Goal: Information Seeking & Learning: Understand process/instructions

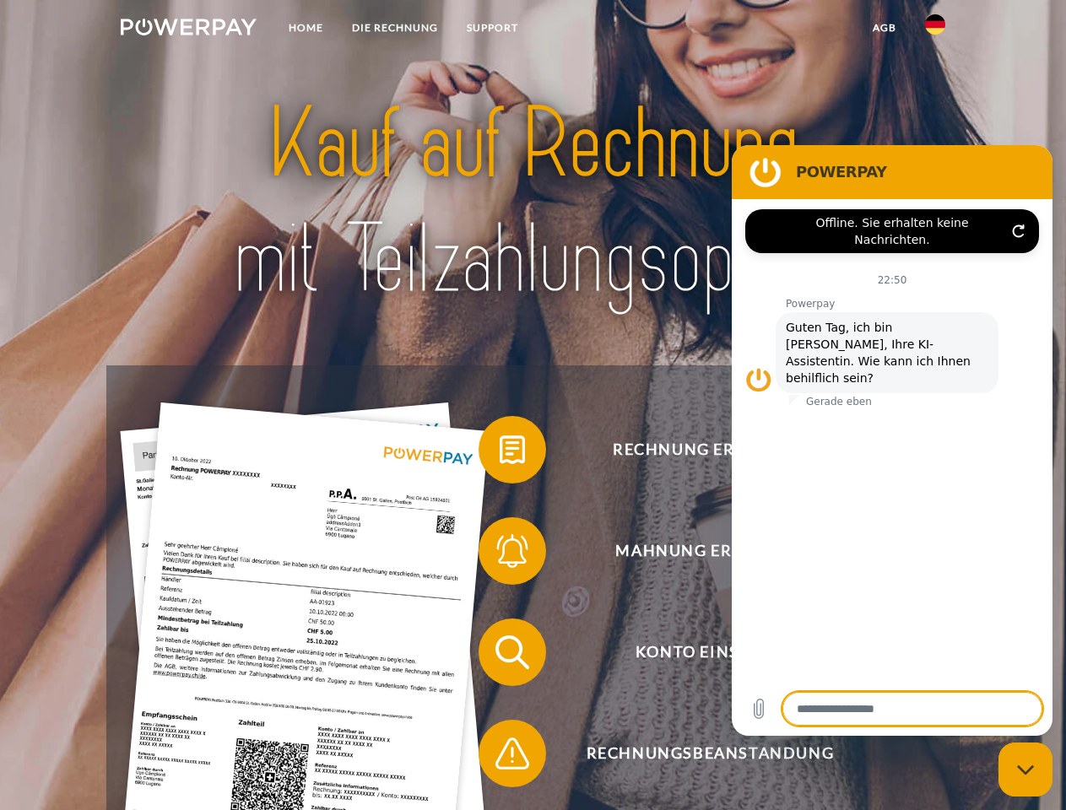
click at [188, 30] on img at bounding box center [189, 27] width 136 height 17
click at [935, 30] on img at bounding box center [935, 24] width 20 height 20
click at [883, 28] on link "agb" at bounding box center [884, 28] width 52 height 30
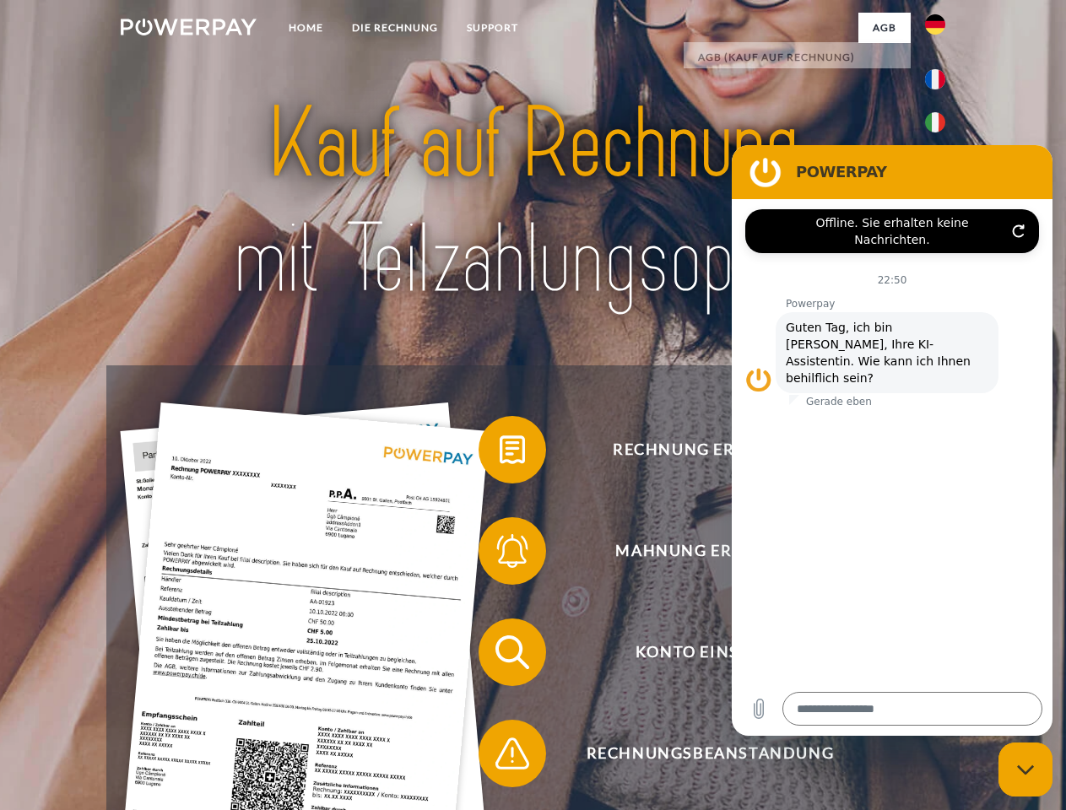
click at [499, 453] on span at bounding box center [487, 449] width 84 height 84
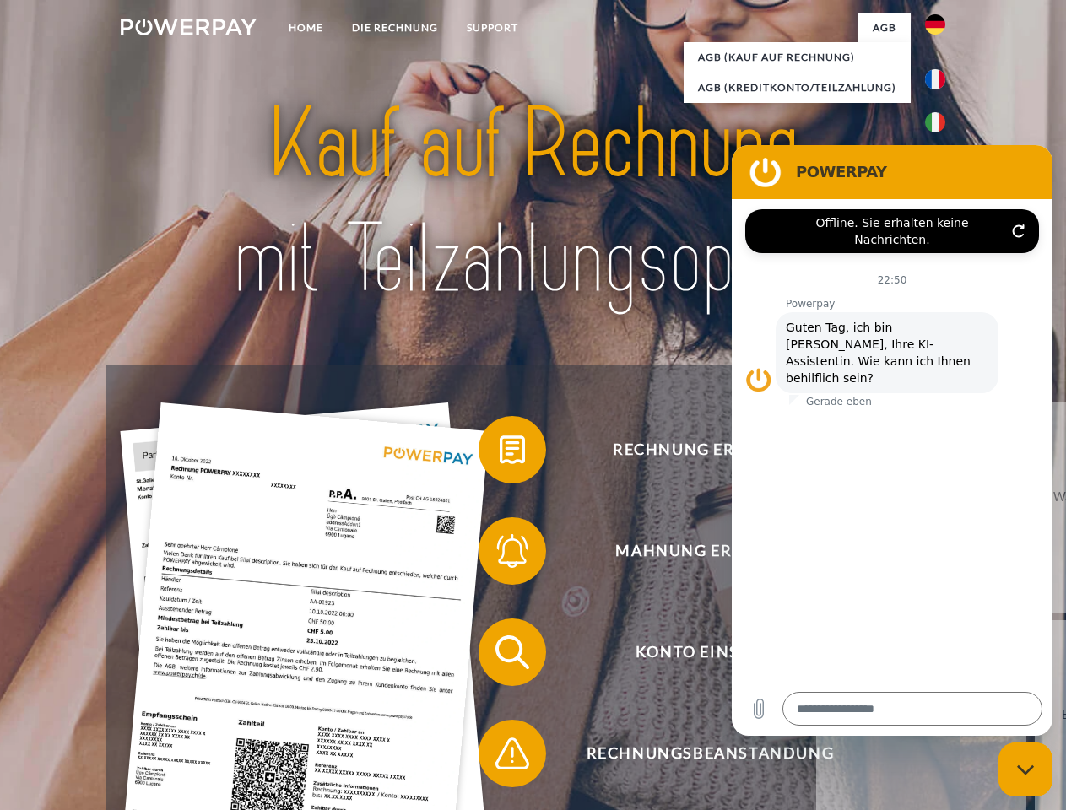
click at [499, 554] on span at bounding box center [487, 551] width 84 height 84
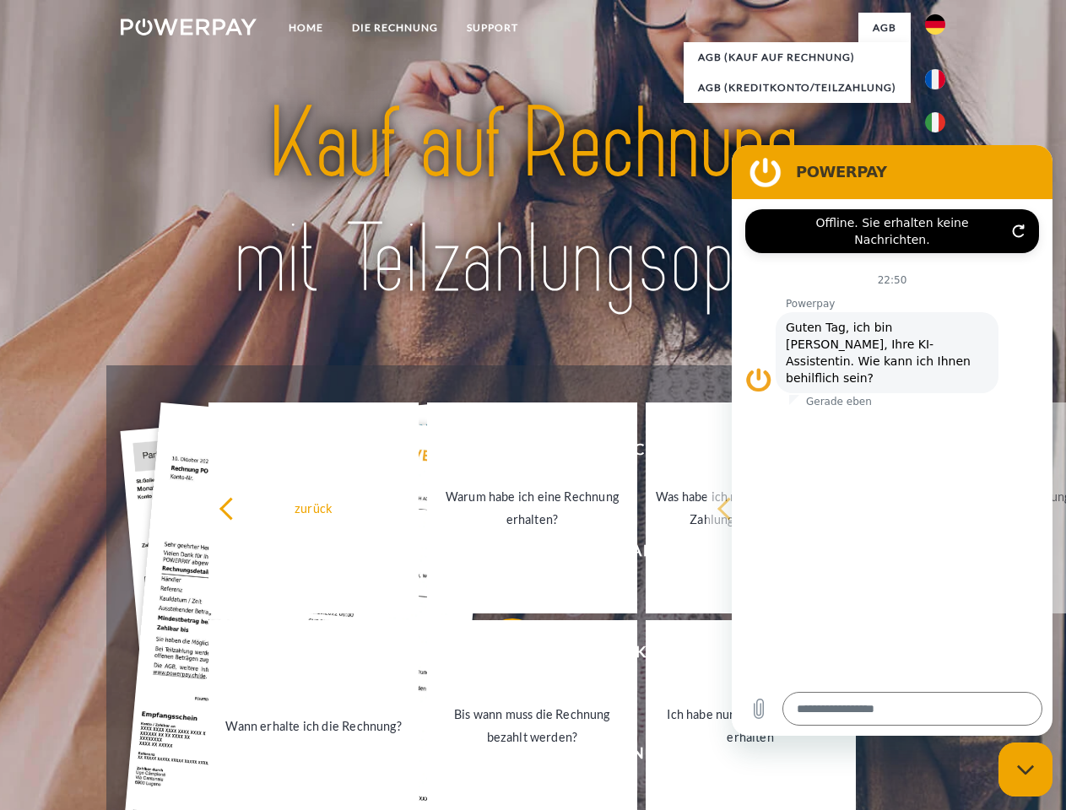
click at [499, 656] on link "Bis wann muss die Rechnung bezahlt werden?" at bounding box center [532, 725] width 210 height 211
click at [499, 757] on span at bounding box center [487, 753] width 84 height 84
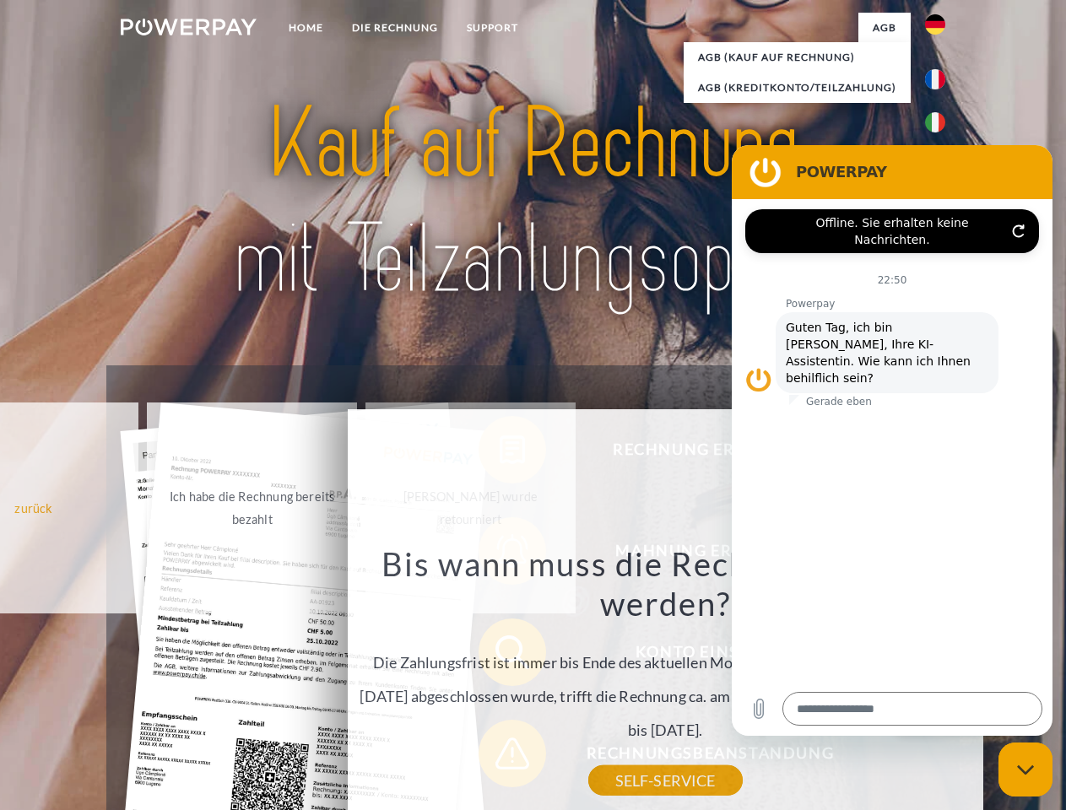
click at [1025, 769] on icon "Messaging-Fenster schließen" at bounding box center [1026, 769] width 18 height 11
type textarea "*"
